Goal: Task Accomplishment & Management: Manage account settings

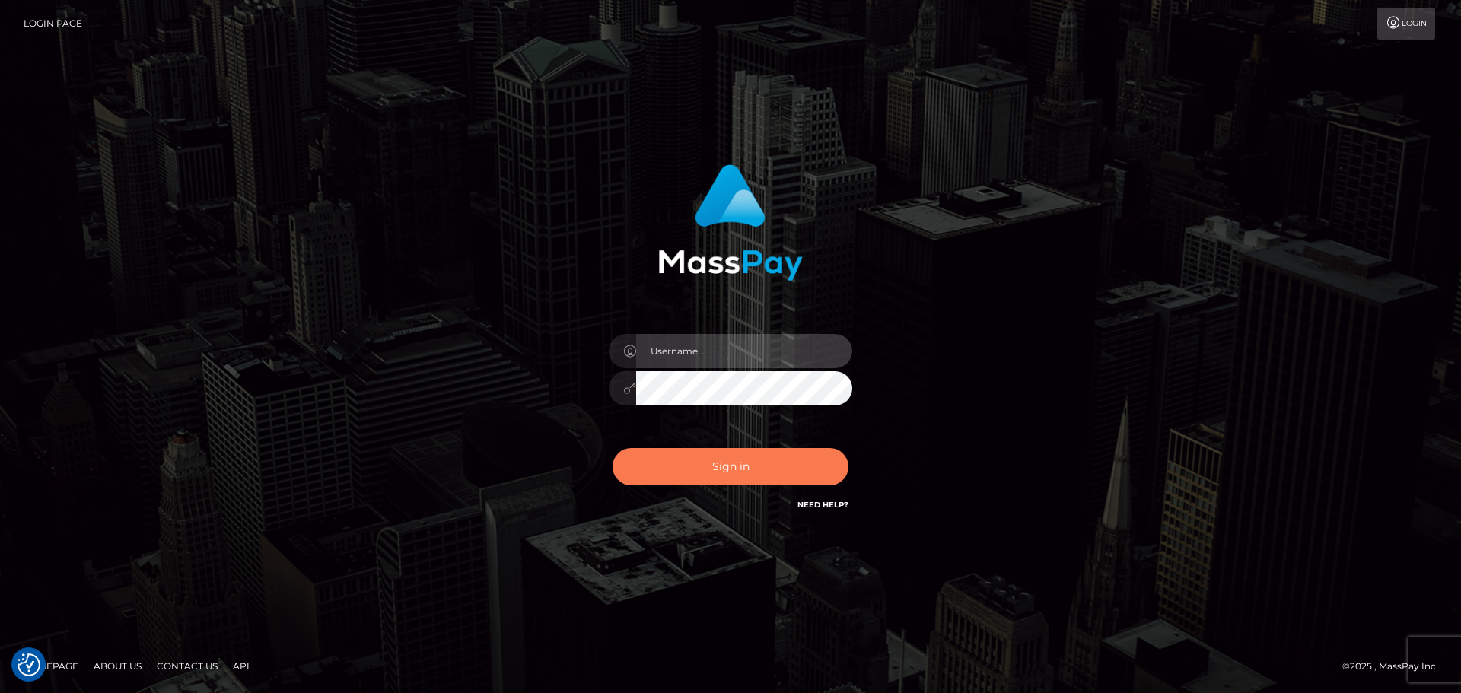
type input "[PERSON_NAME].ctfo"
click at [707, 469] on button "Sign in" at bounding box center [730, 466] width 236 height 37
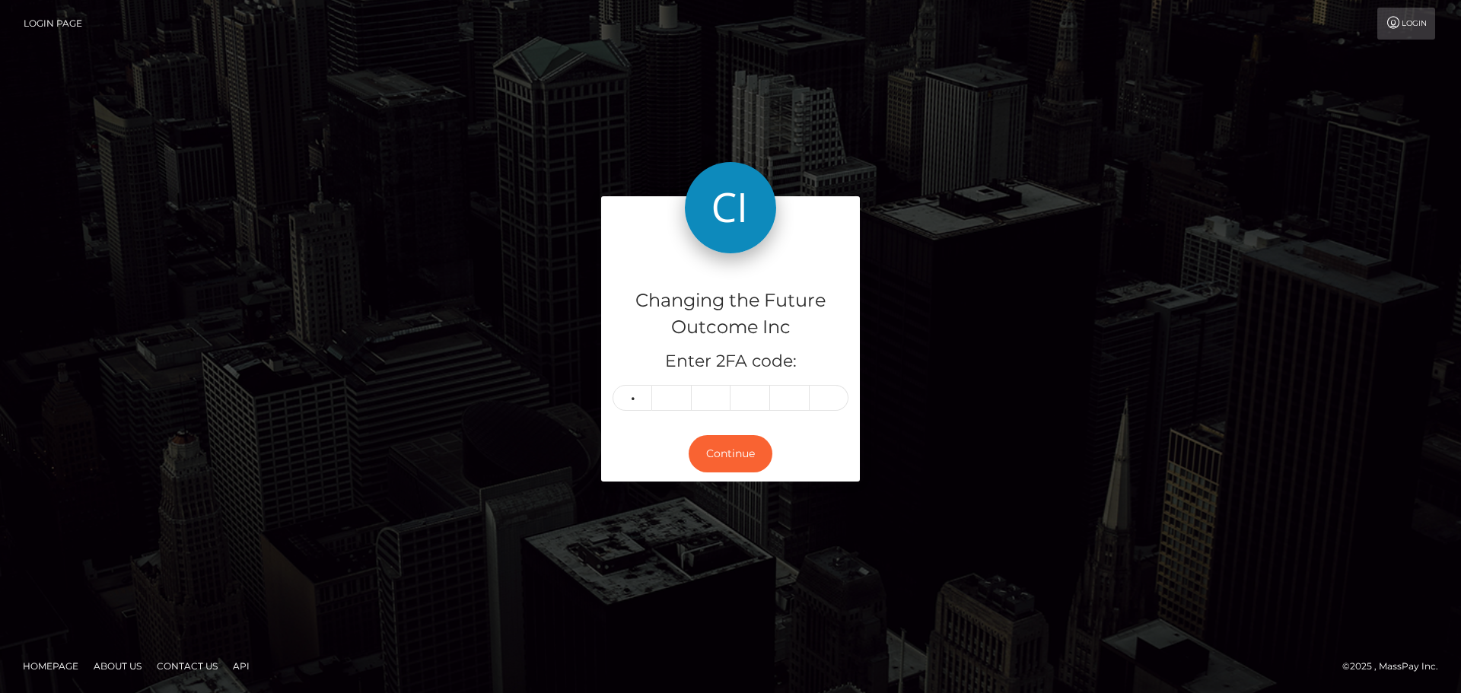
type input "3"
type input "2"
type input "6"
type input "5"
type input "3"
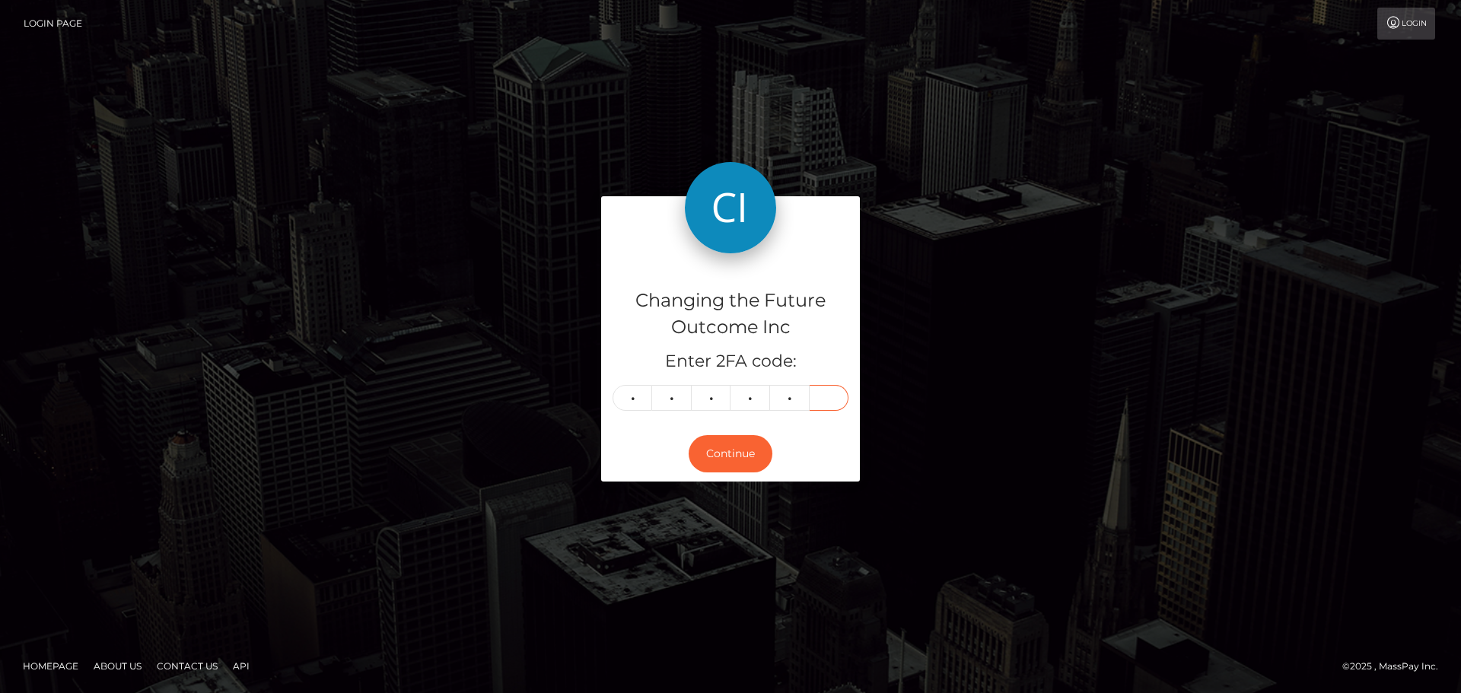
type input "1"
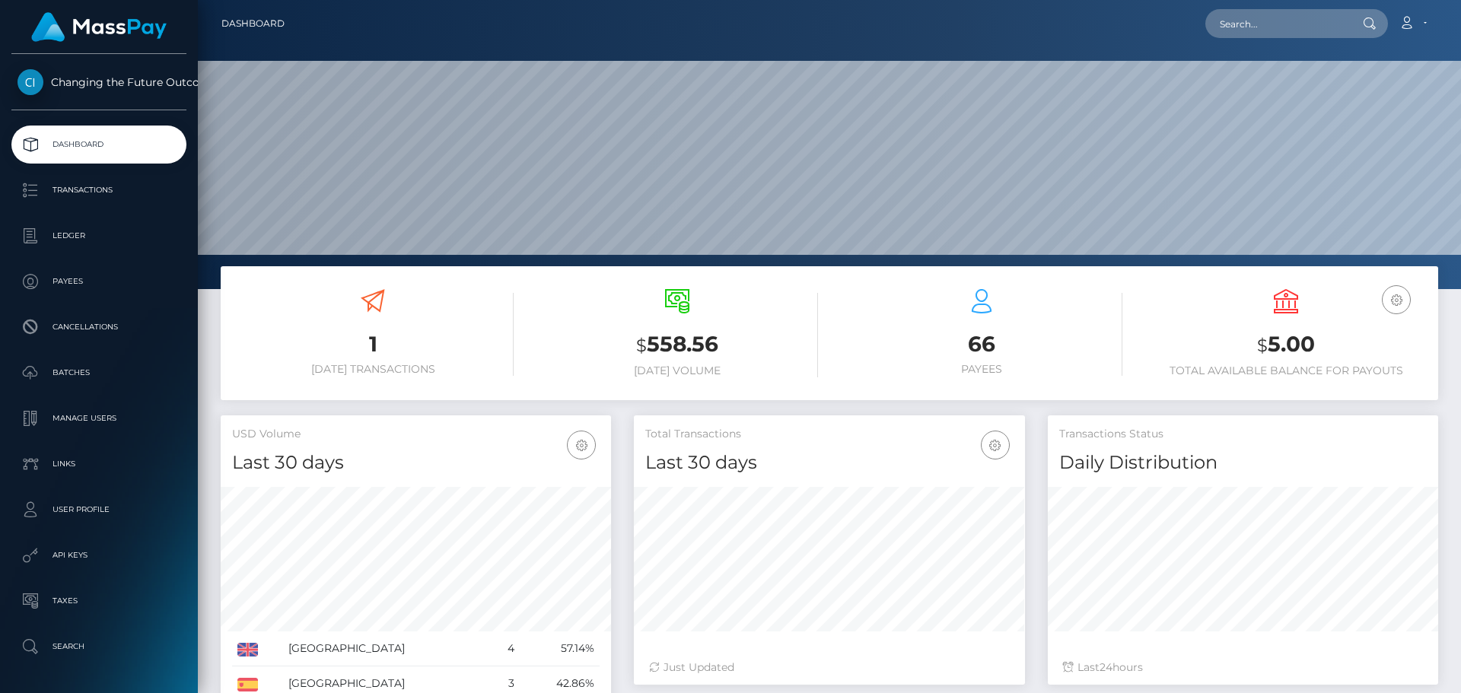
scroll to position [269, 390]
